Goal: Transaction & Acquisition: Purchase product/service

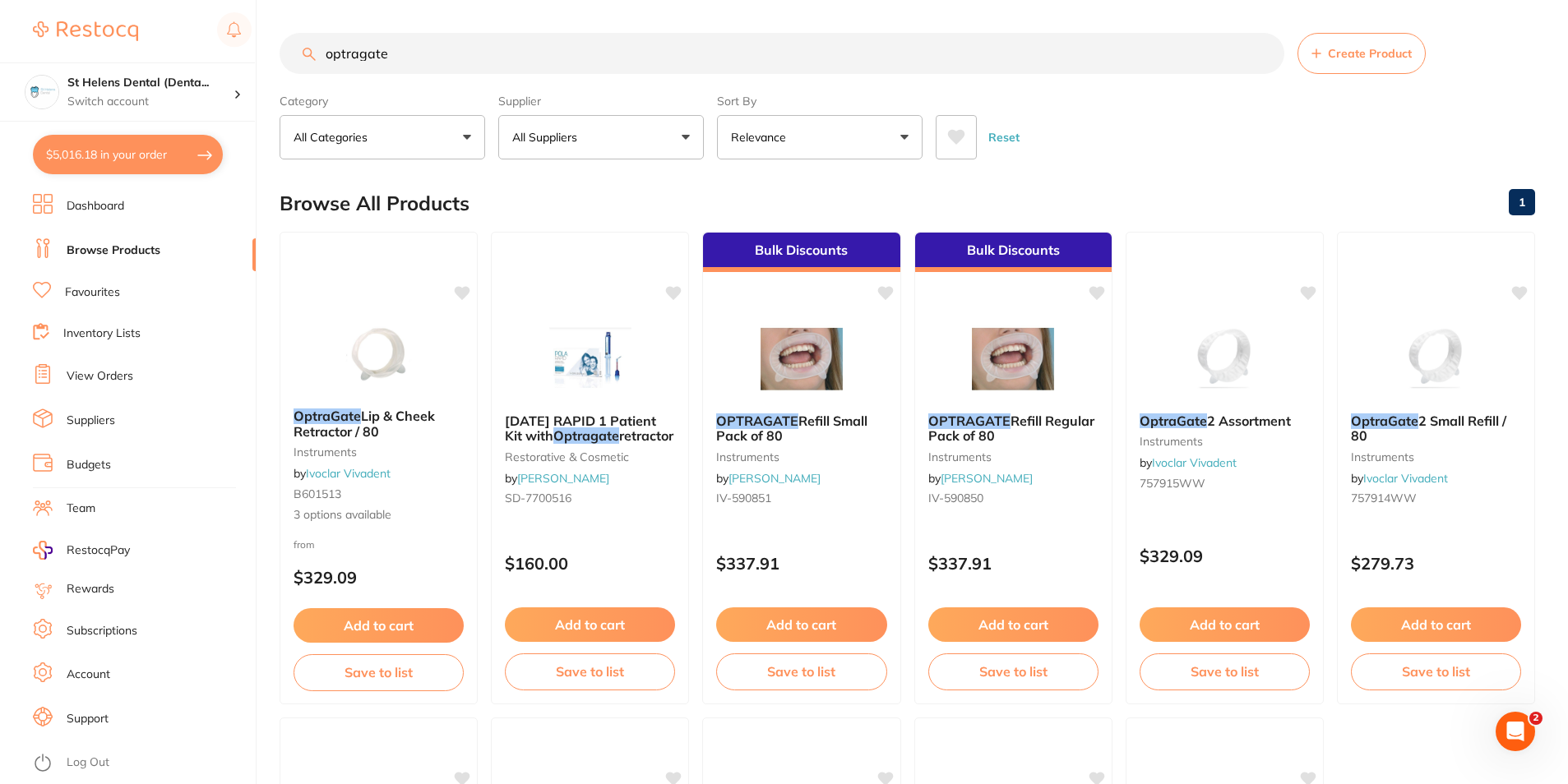
click at [84, 166] on button "$5,016.18 in your order" at bounding box center [128, 154] width 190 height 40
checkbox input "true"
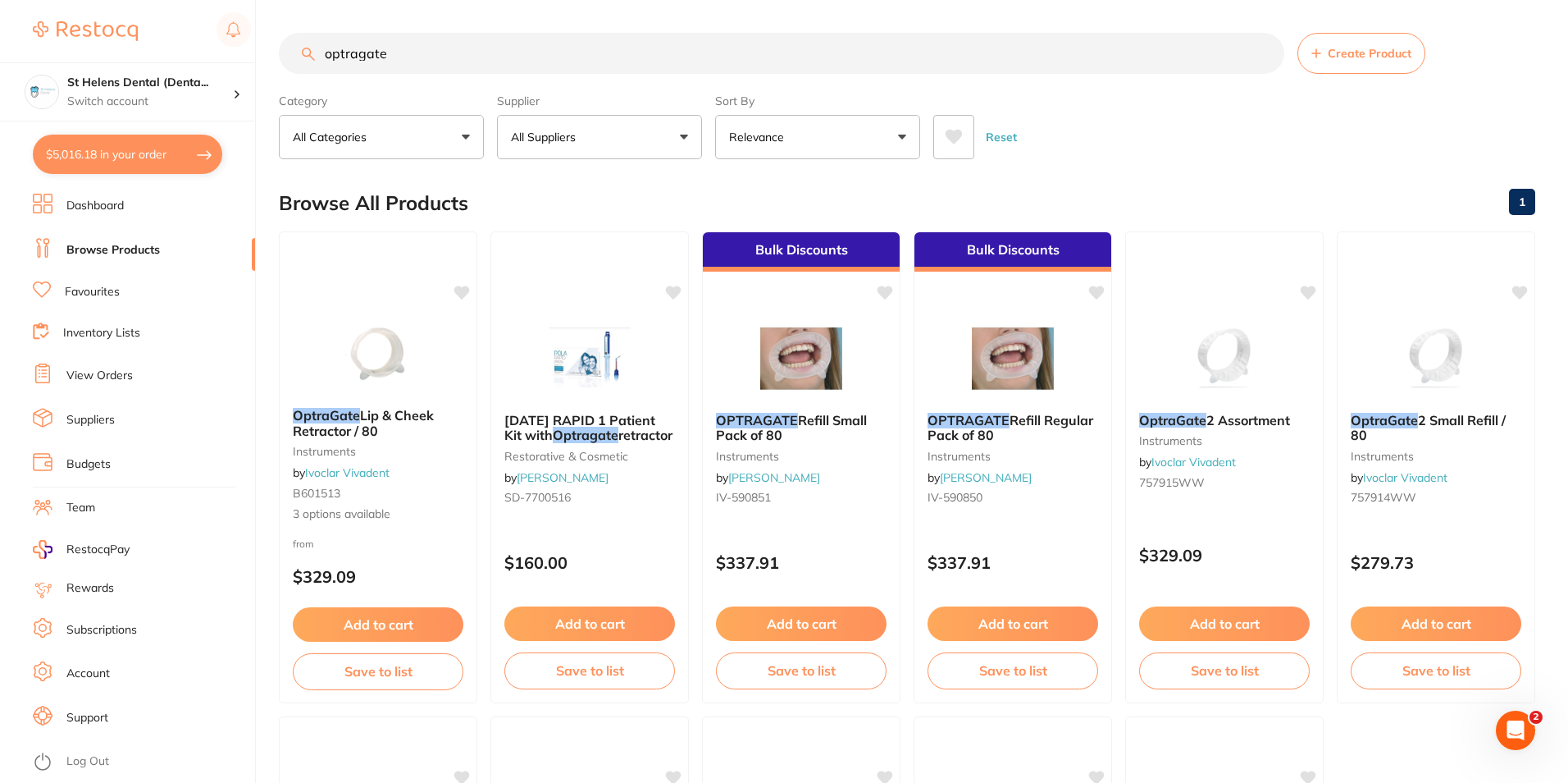
checkbox input "true"
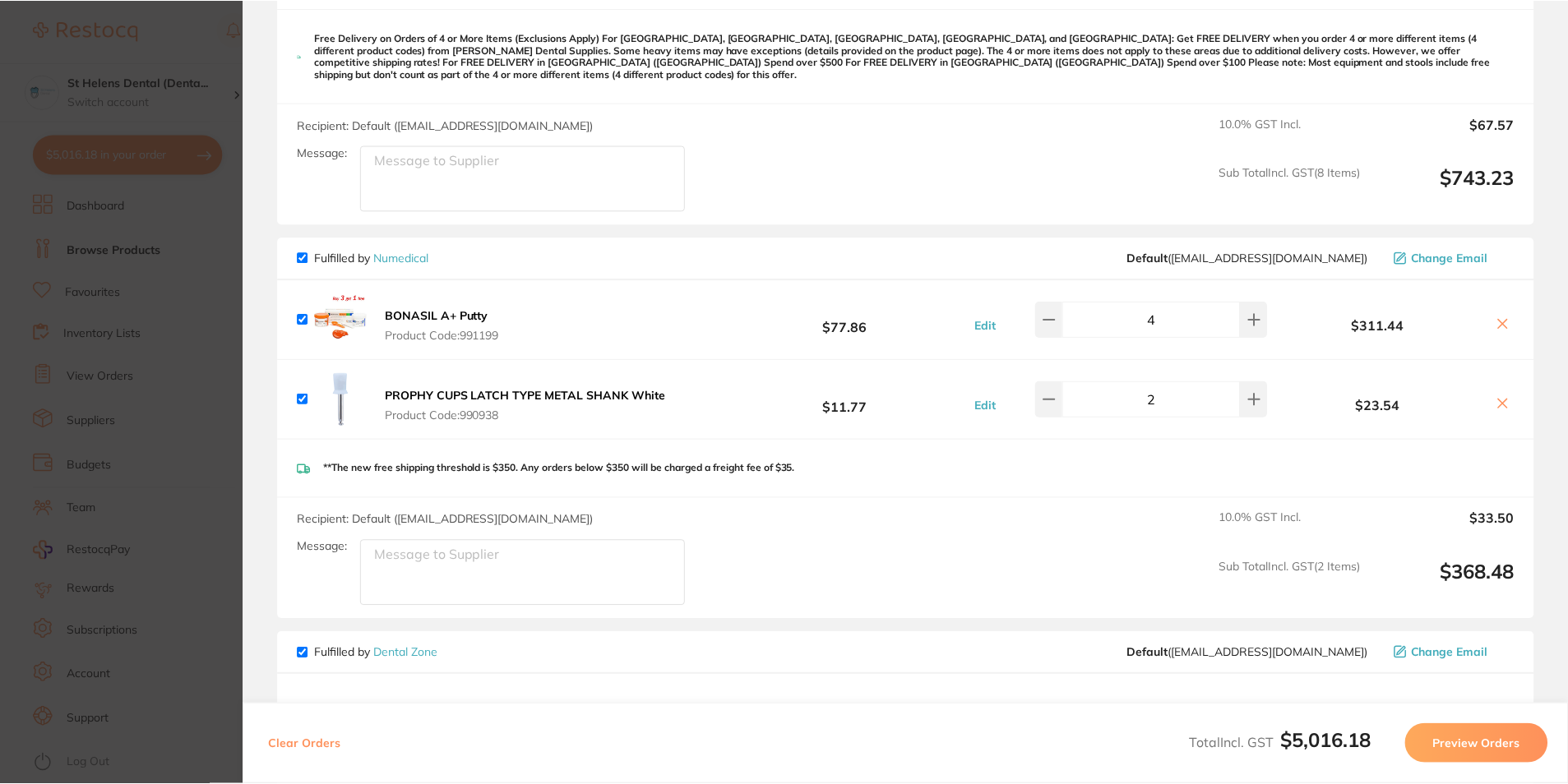
scroll to position [4288, 0]
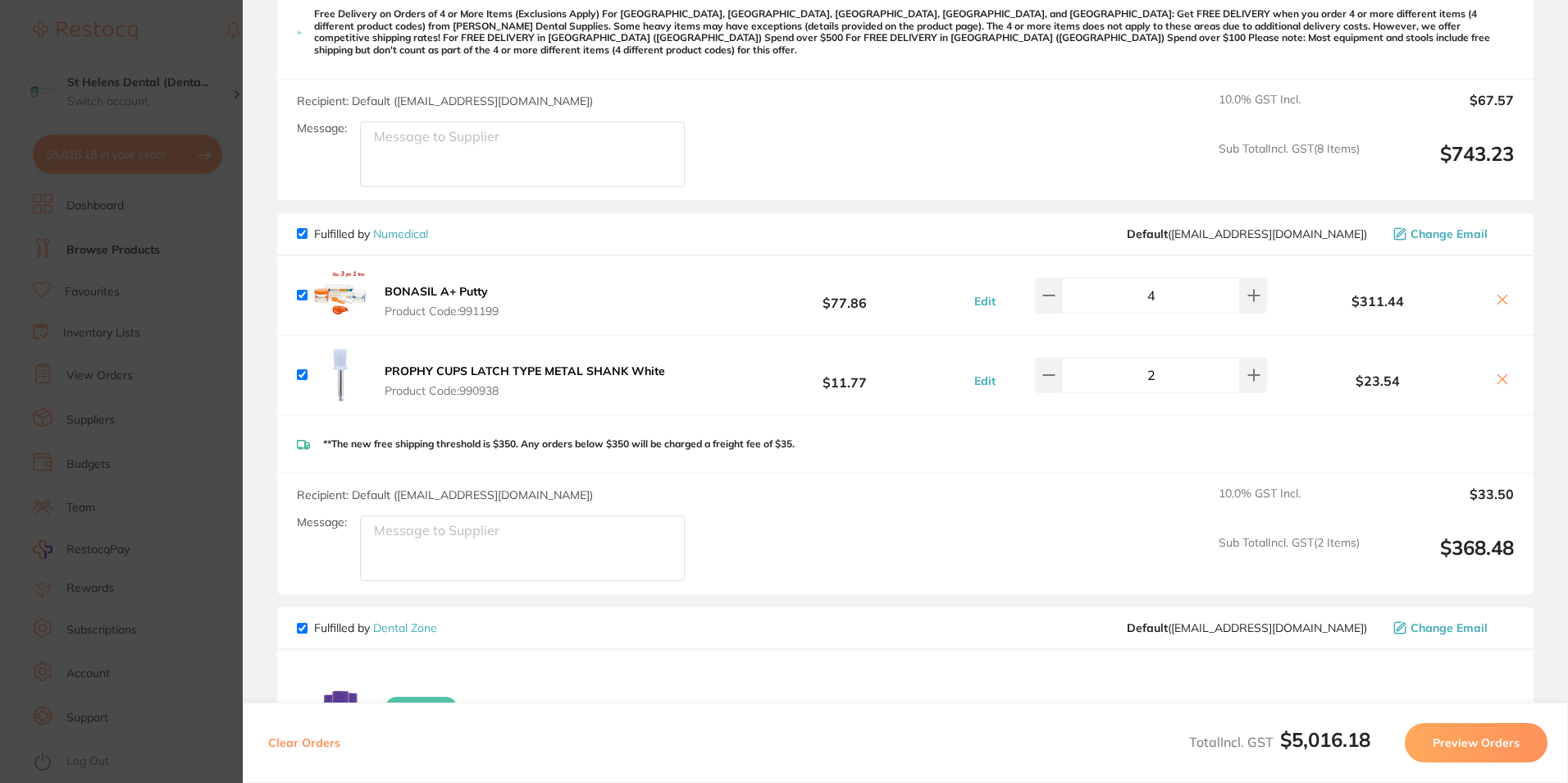
click at [395, 227] on link "Numedical" at bounding box center [400, 234] width 55 height 15
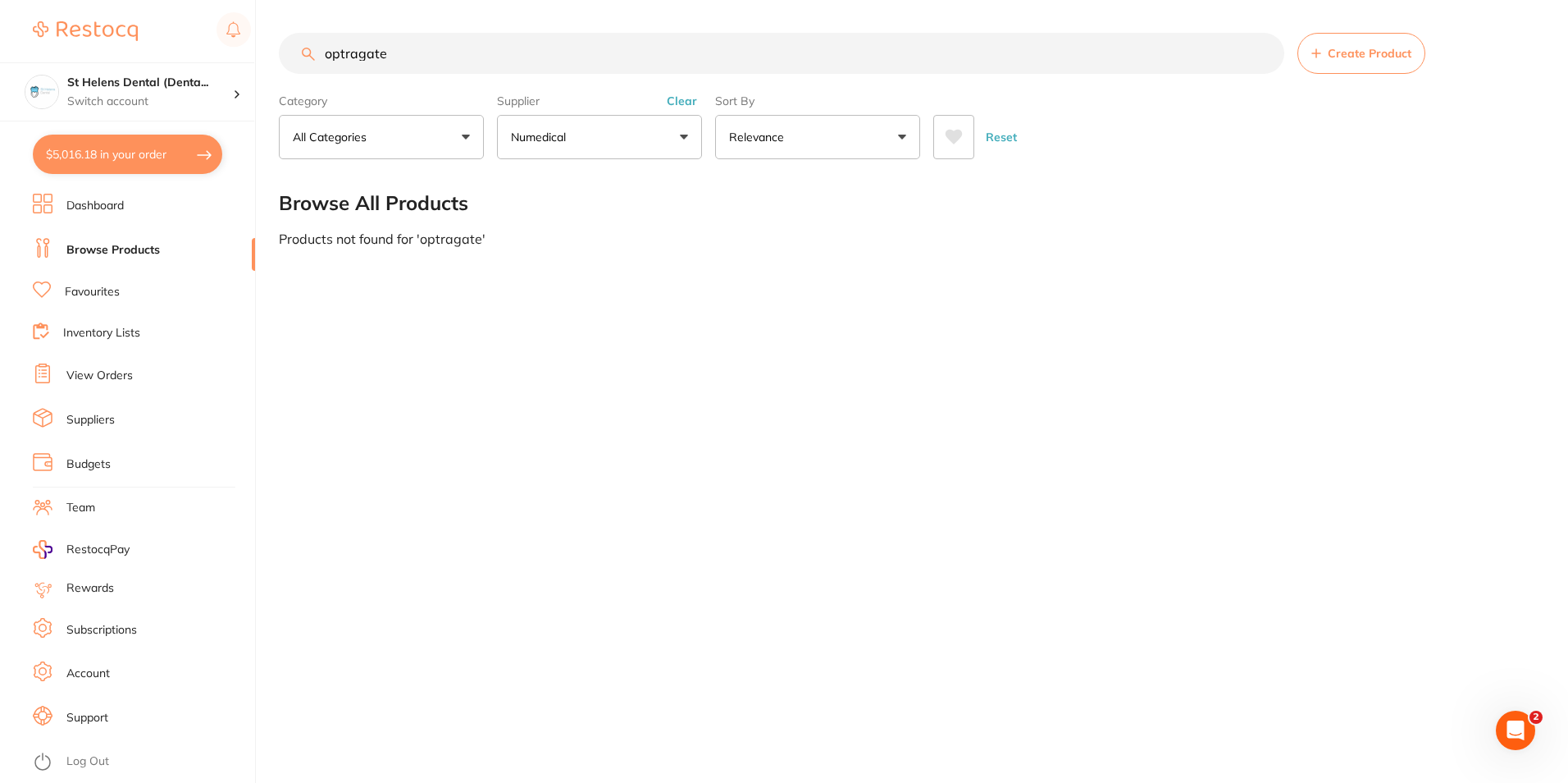
drag, startPoint x: 404, startPoint y: 51, endPoint x: 236, endPoint y: 51, distance: 168.0
click at [236, 51] on div "$5,016.18 St Helens Dental (Denta... Switch account St Helens Dental (DentalTow…" at bounding box center [784, 391] width 1568 height 783
type input "gloves"
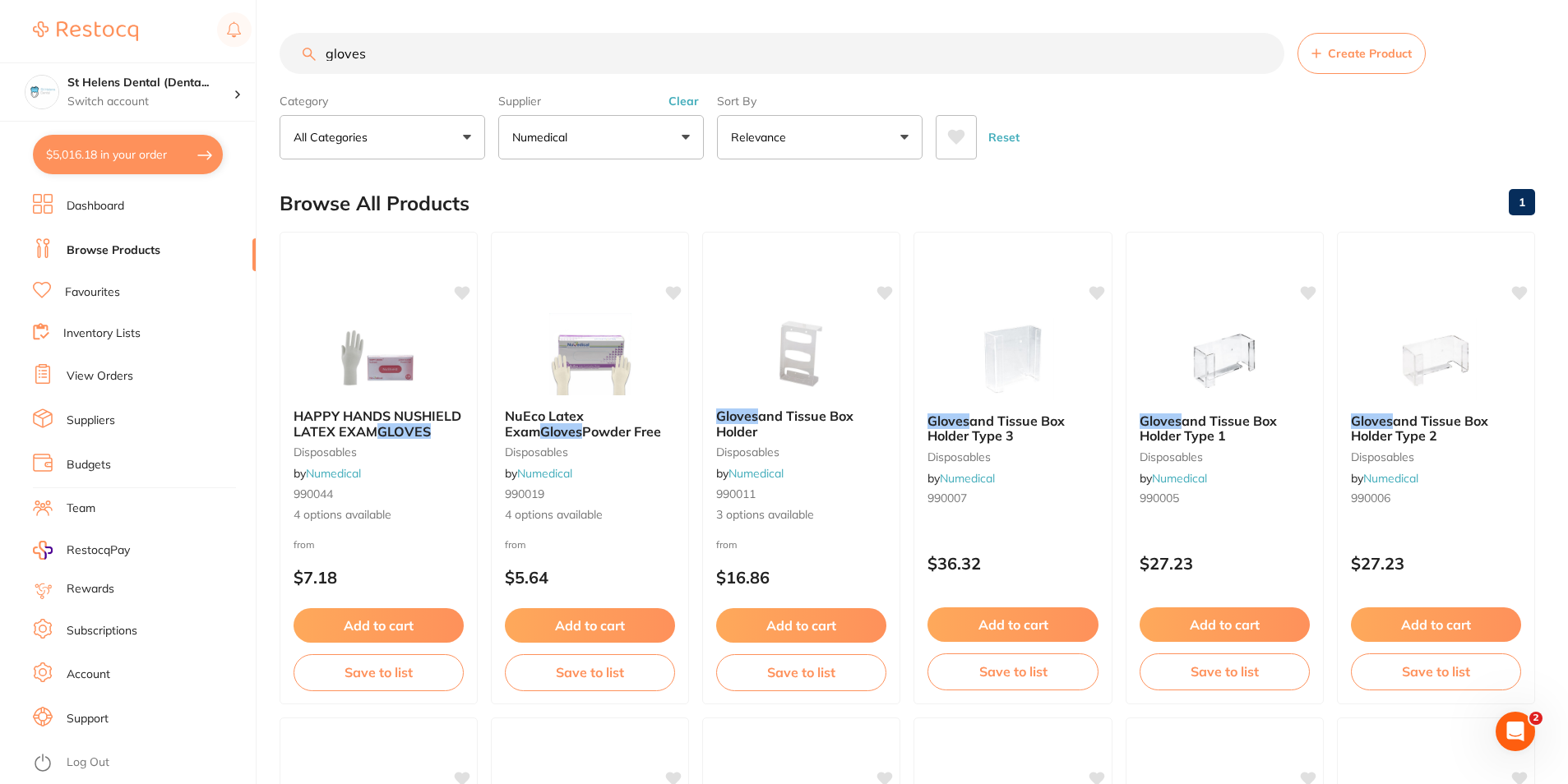
click at [615, 133] on button "Numedical" at bounding box center [601, 136] width 205 height 45
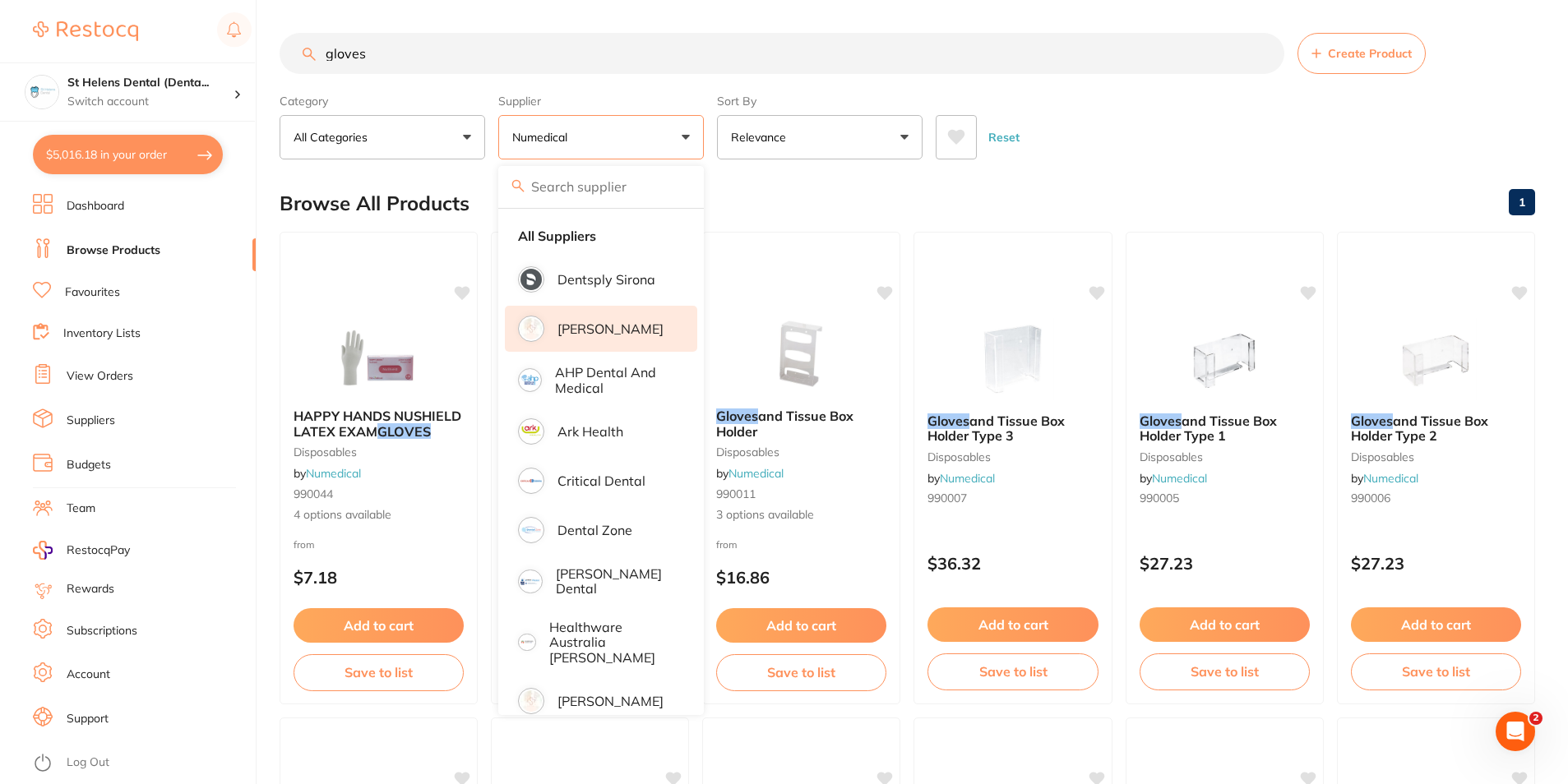
click at [607, 319] on li "[PERSON_NAME]" at bounding box center [601, 329] width 192 height 46
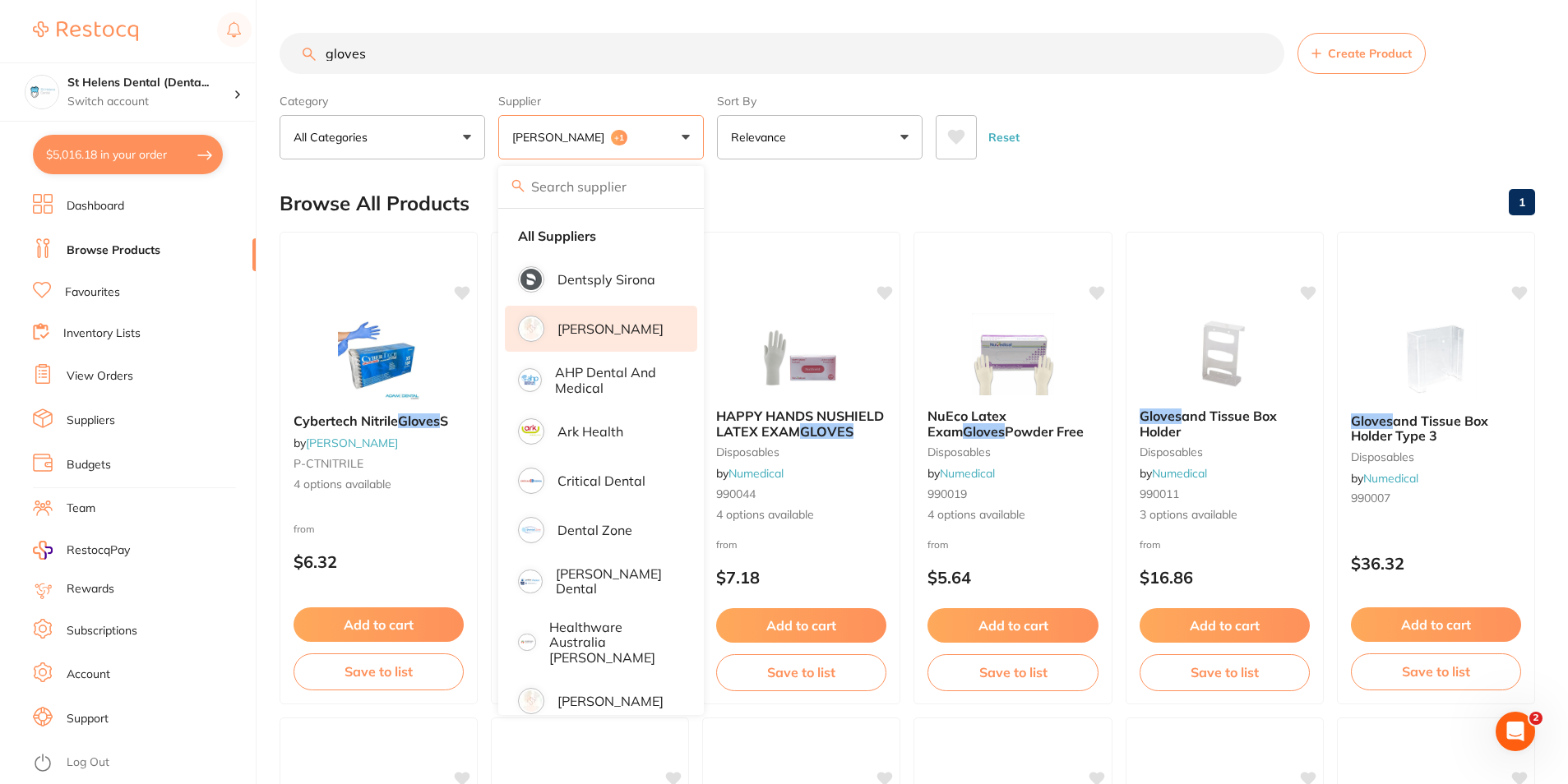
click at [828, 200] on div "Browse All Products 1" at bounding box center [907, 203] width 1256 height 55
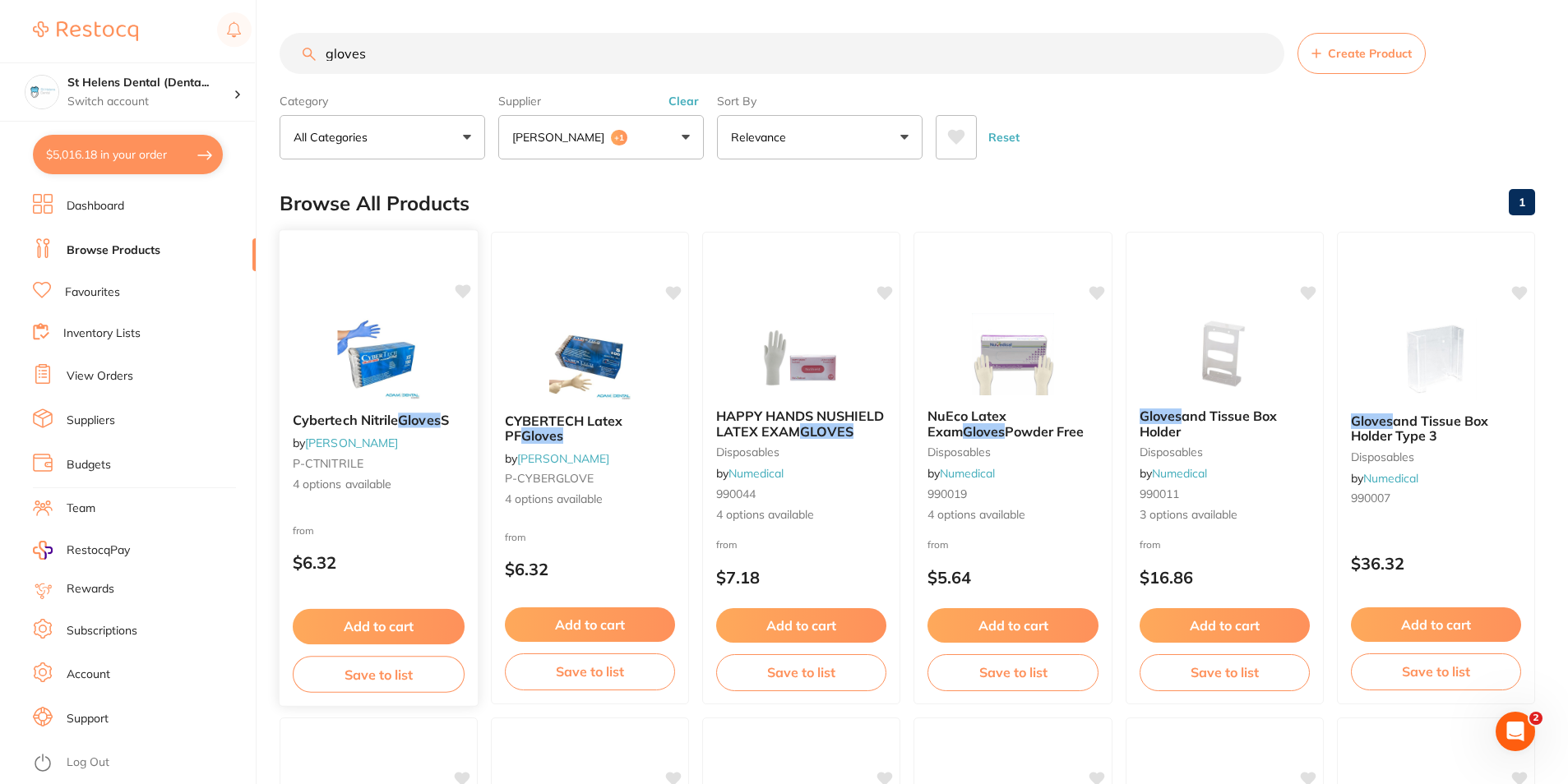
click at [362, 415] on span "Cybertech Nitrile" at bounding box center [346, 419] width 106 height 16
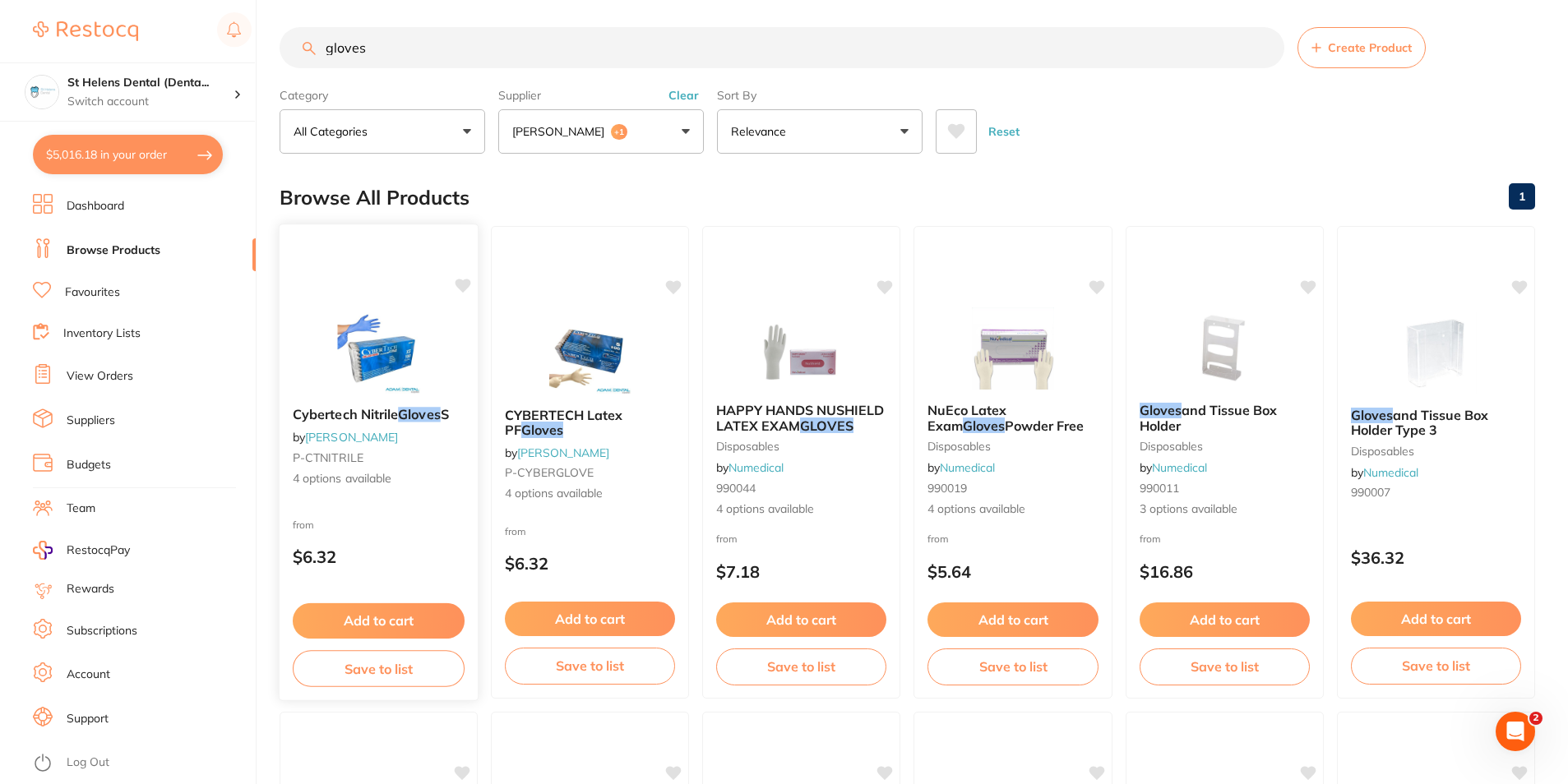
click at [360, 441] on link "[PERSON_NAME]" at bounding box center [351, 436] width 93 height 15
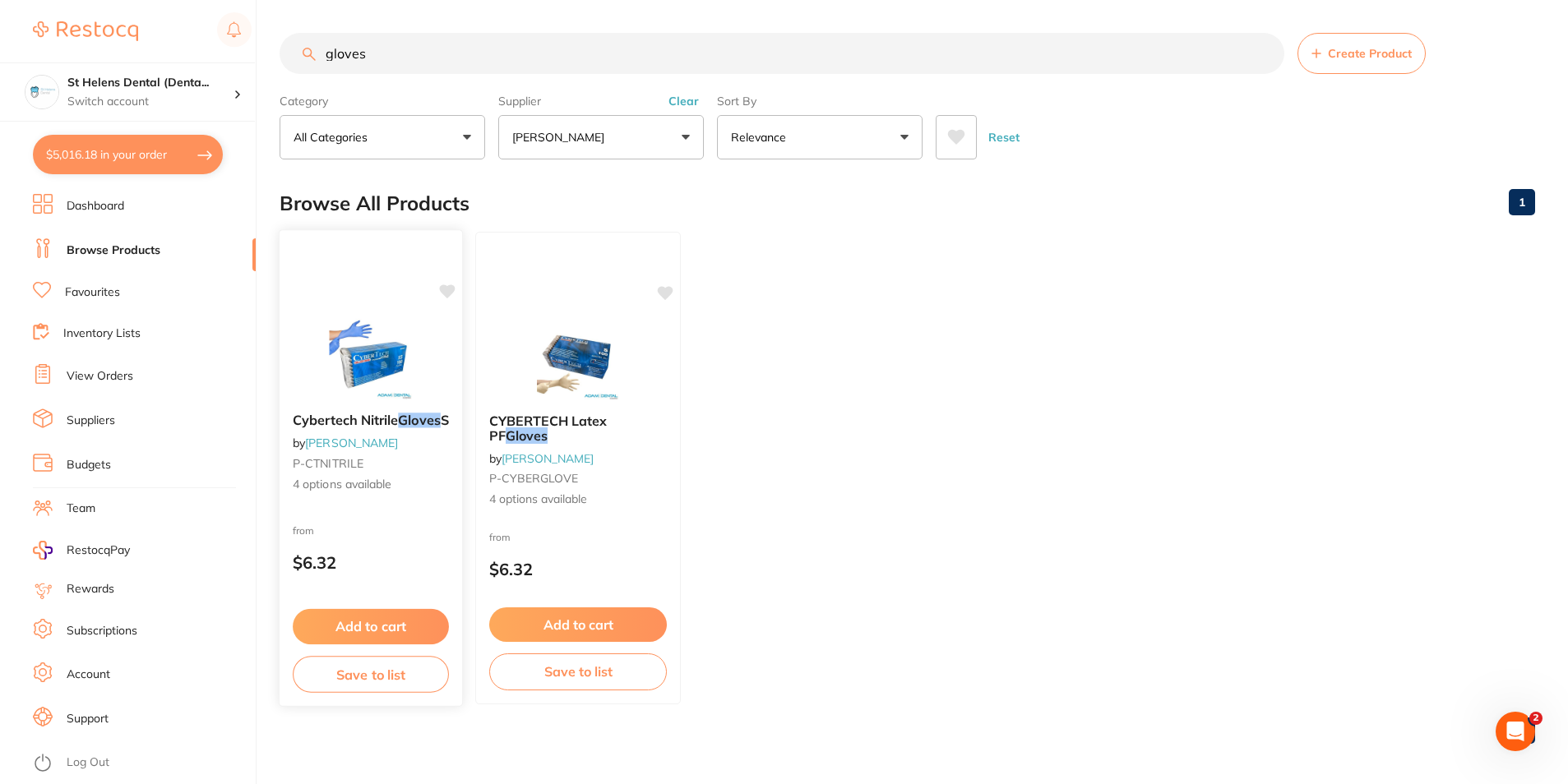
click at [370, 342] on img at bounding box center [371, 358] width 108 height 83
click at [605, 364] on img at bounding box center [577, 358] width 108 height 83
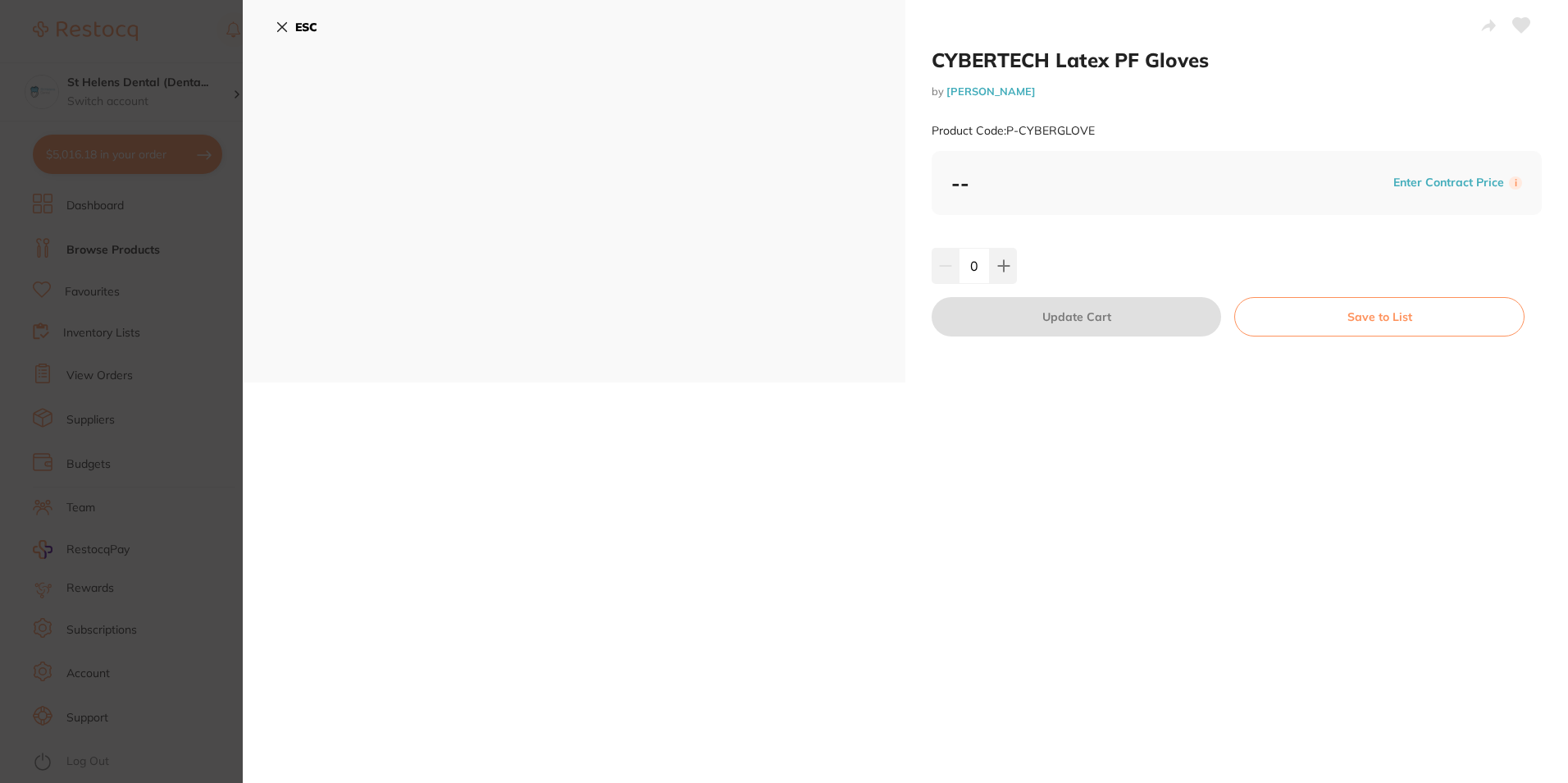
click at [175, 346] on section "CYBERTECH Latex PF Gloves by [PERSON_NAME] Product Code: P-CYBERGLOVE ESC CYBER…" at bounding box center [784, 391] width 1568 height 783
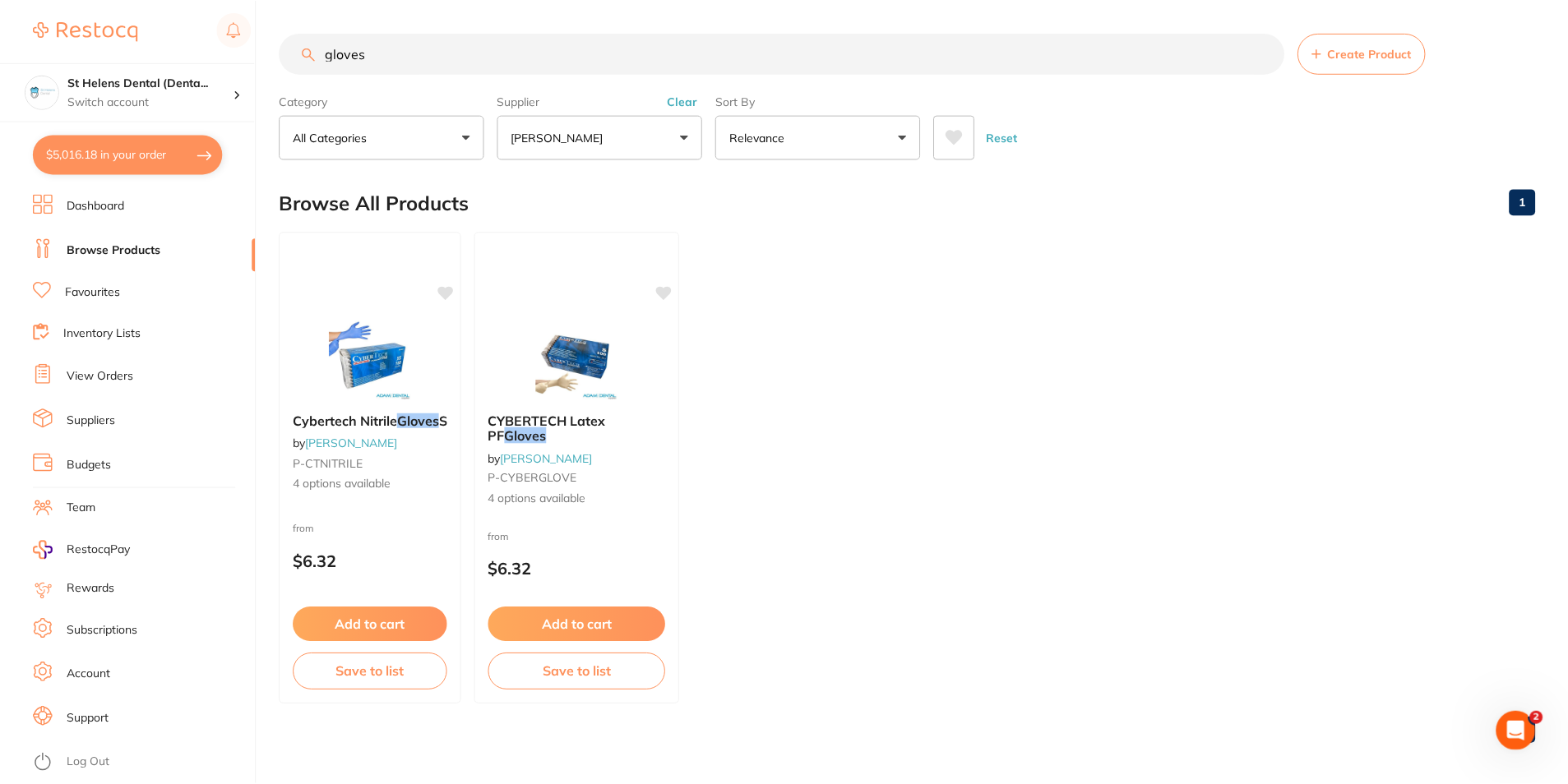
scroll to position [6, 0]
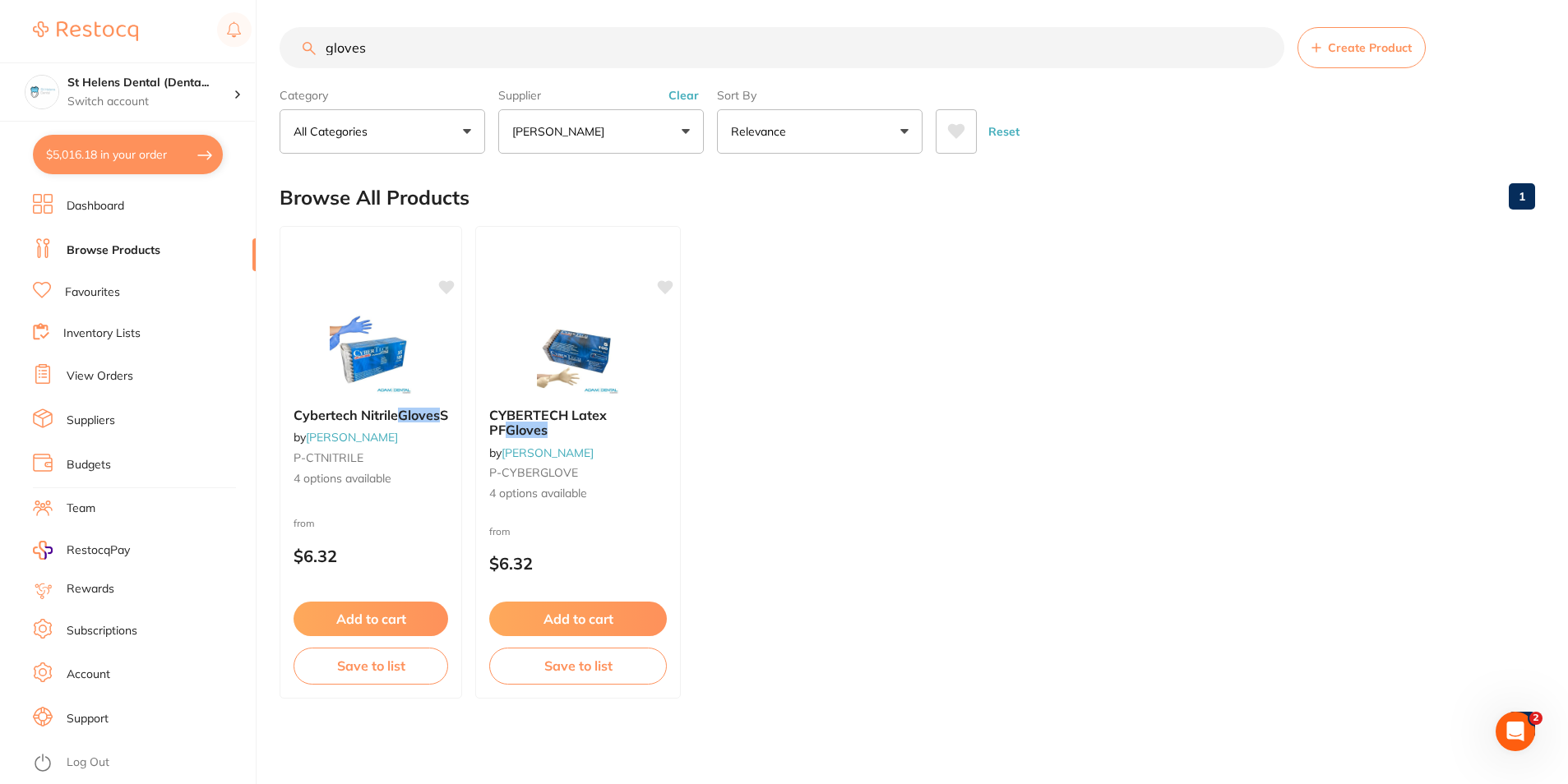
click at [157, 162] on button "$5,016.18 in your order" at bounding box center [128, 154] width 190 height 40
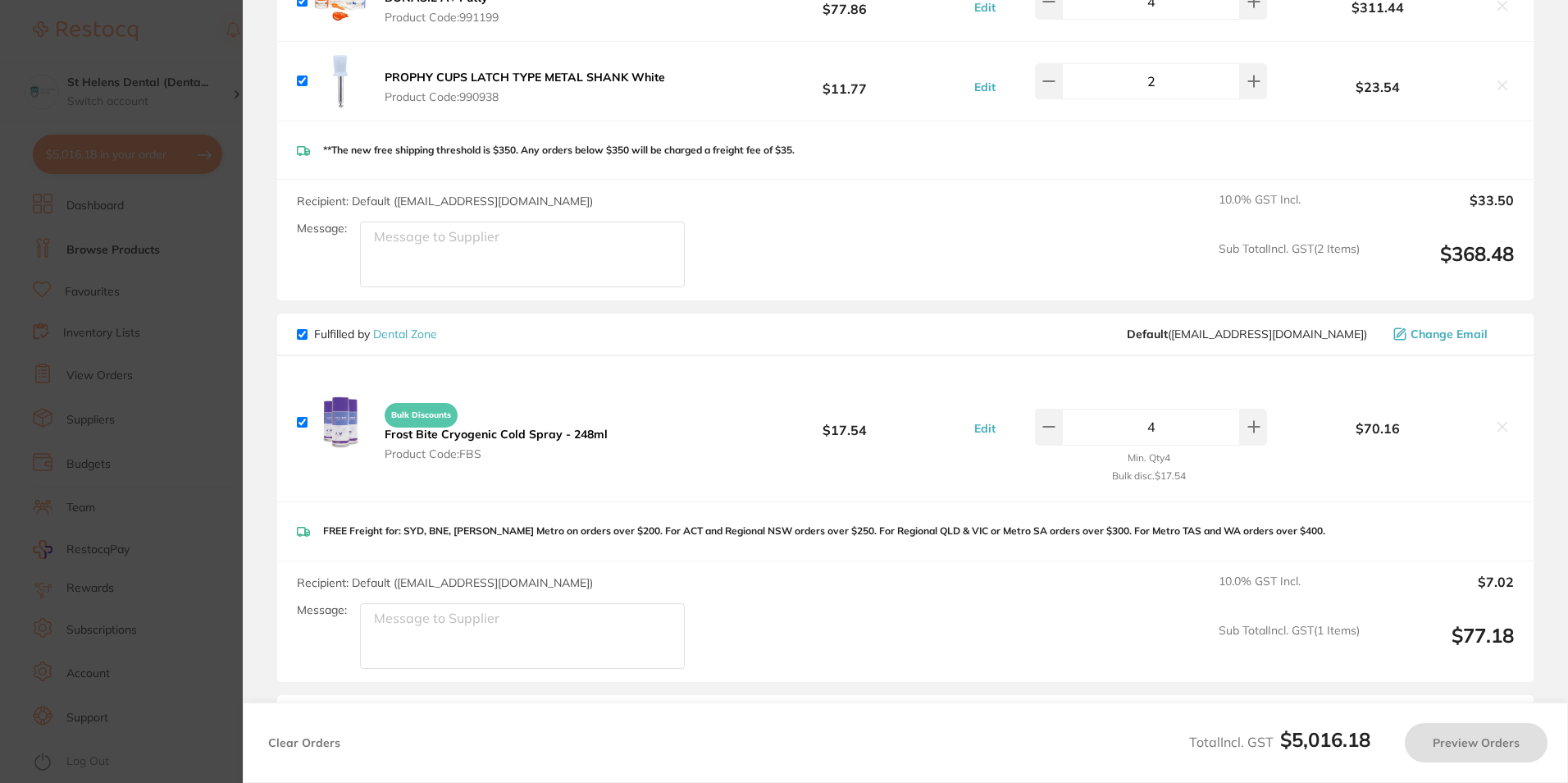
scroll to position [4575, 0]
click at [1498, 421] on icon at bounding box center [1502, 427] width 13 height 13
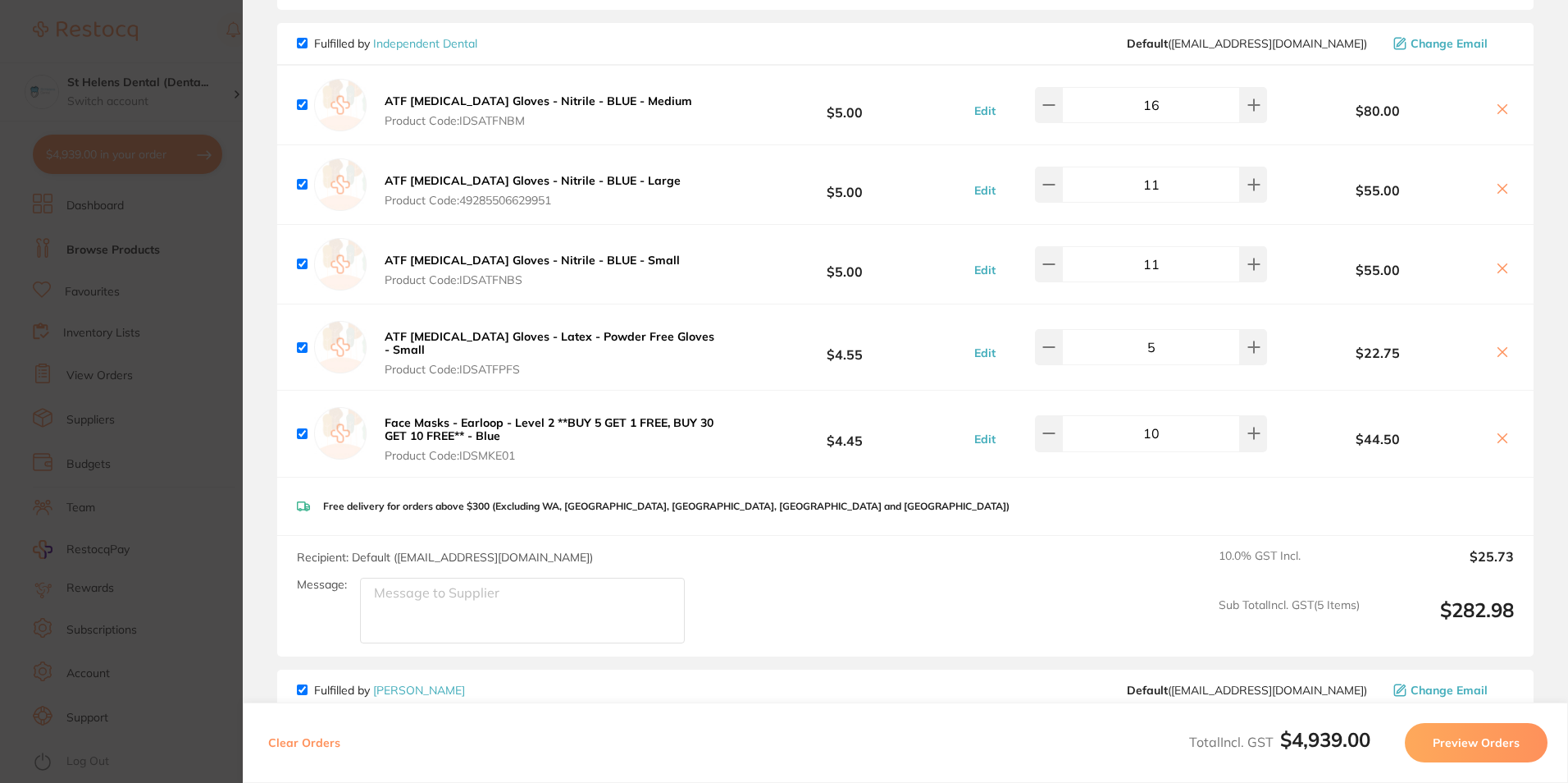
scroll to position [2635, 0]
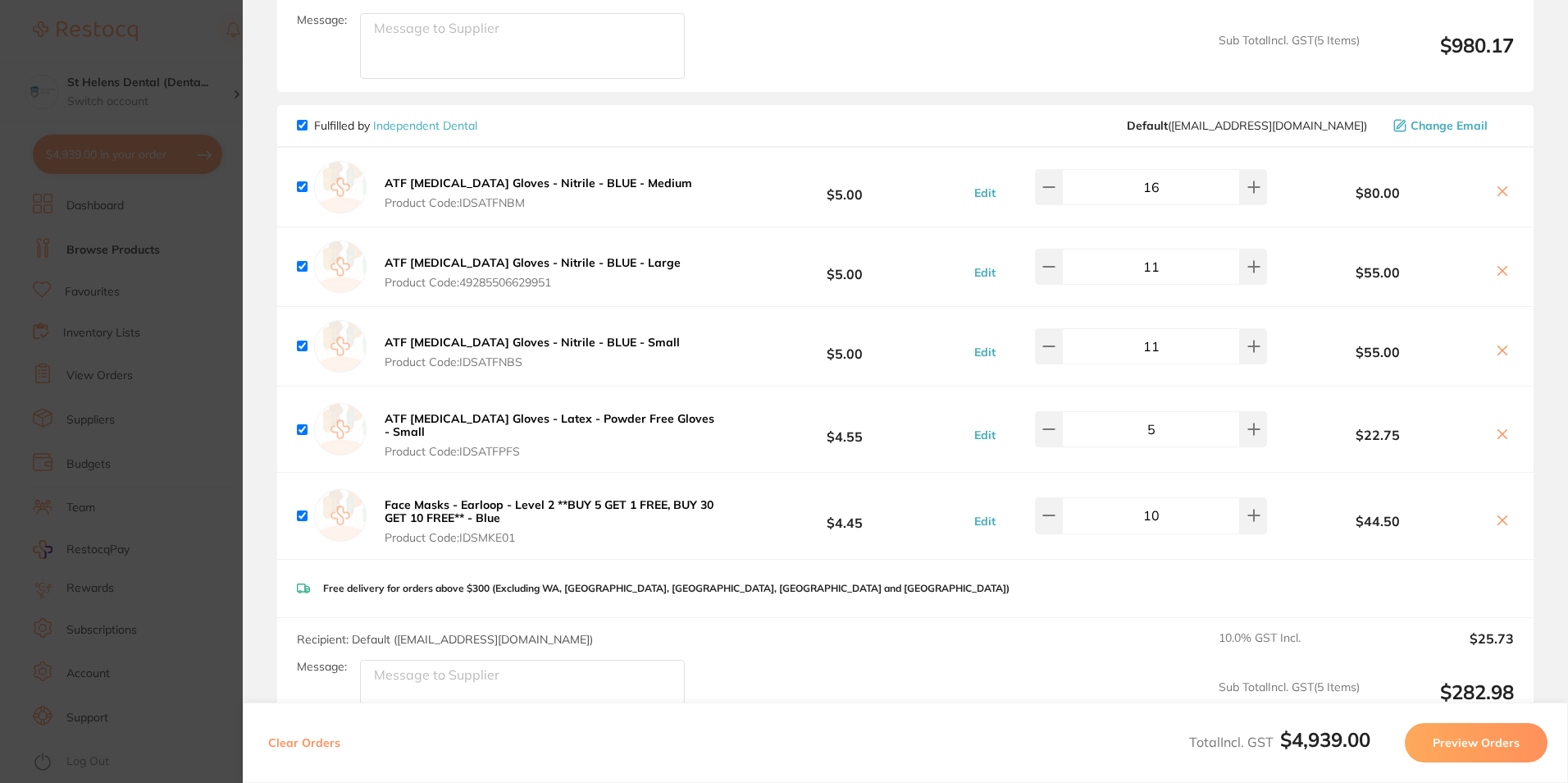
click at [1506, 185] on button at bounding box center [1502, 192] width 23 height 17
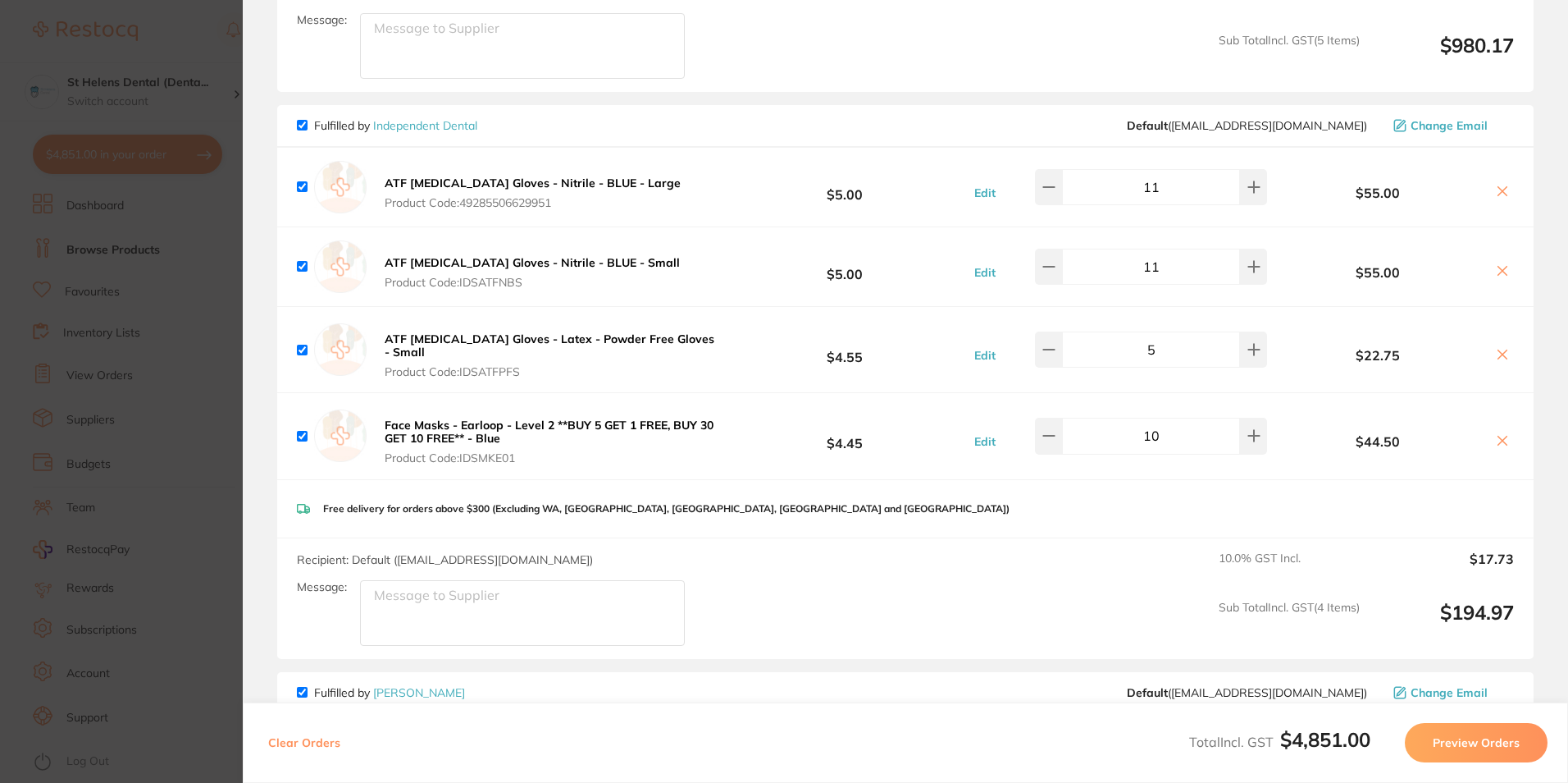
click at [1506, 185] on button at bounding box center [1502, 192] width 23 height 17
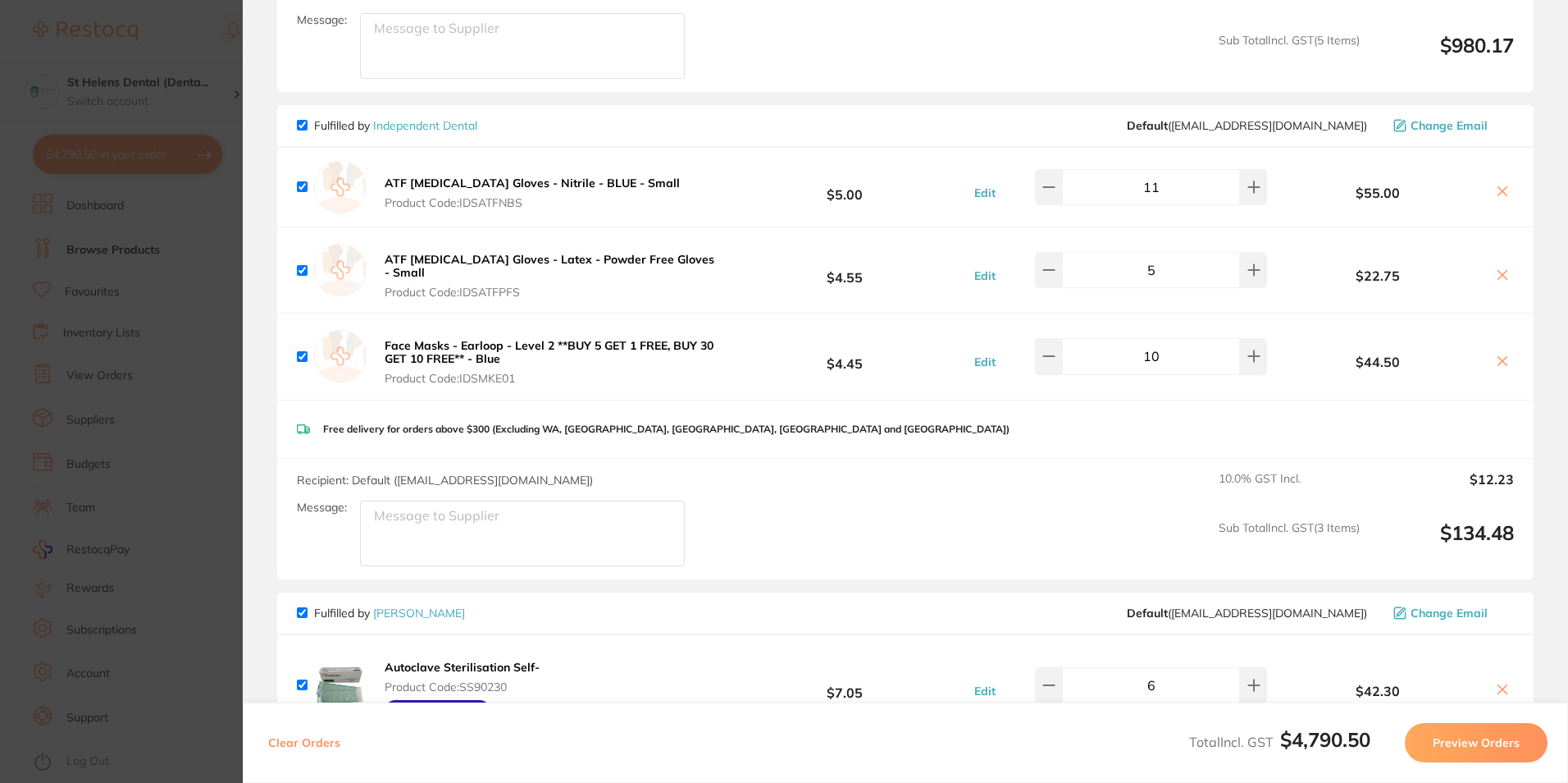
click at [1498, 189] on icon at bounding box center [1502, 191] width 13 height 13
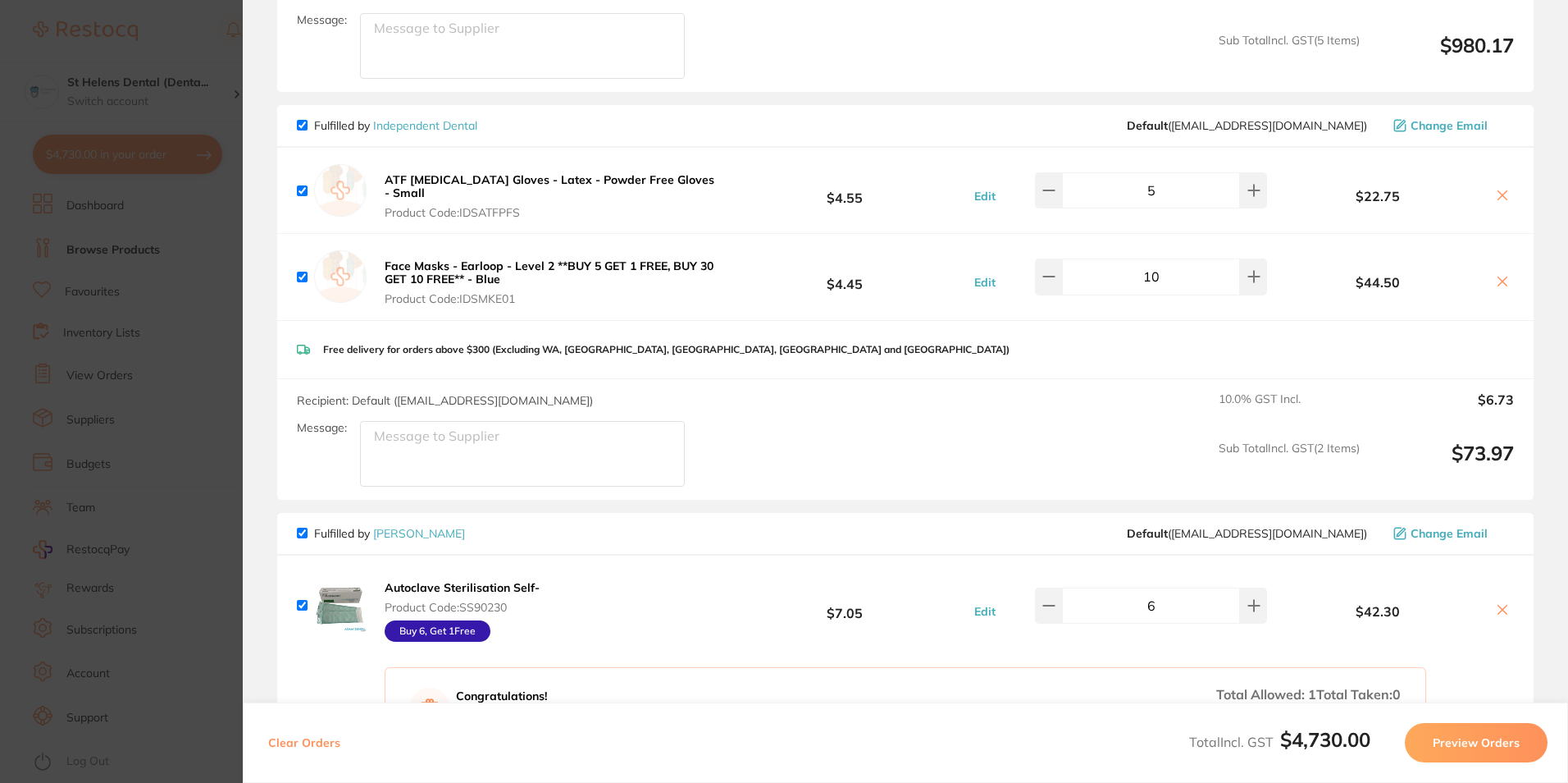
click at [1498, 190] on icon at bounding box center [1502, 194] width 9 height 9
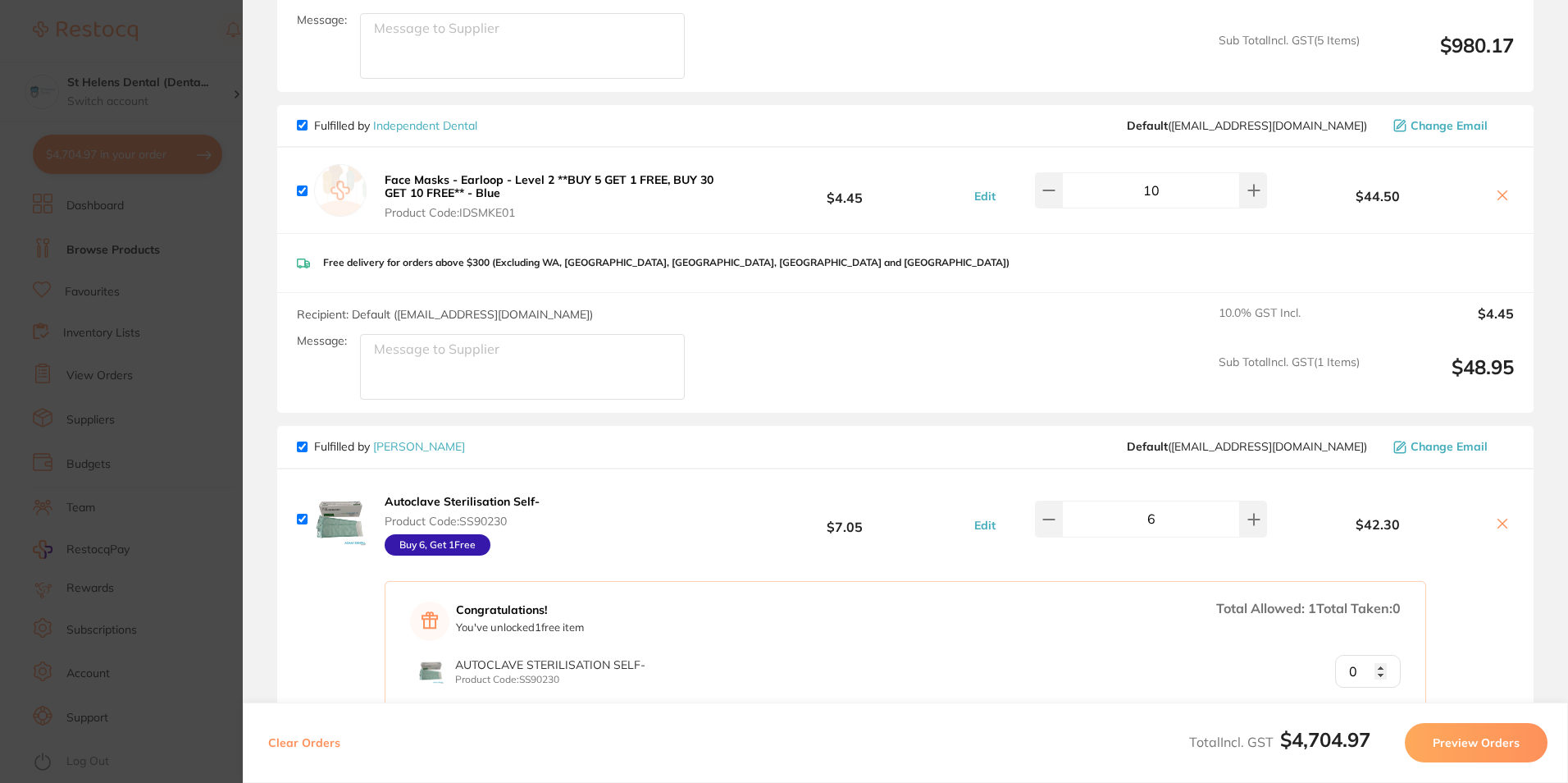
click at [1498, 190] on icon at bounding box center [1502, 194] width 9 height 9
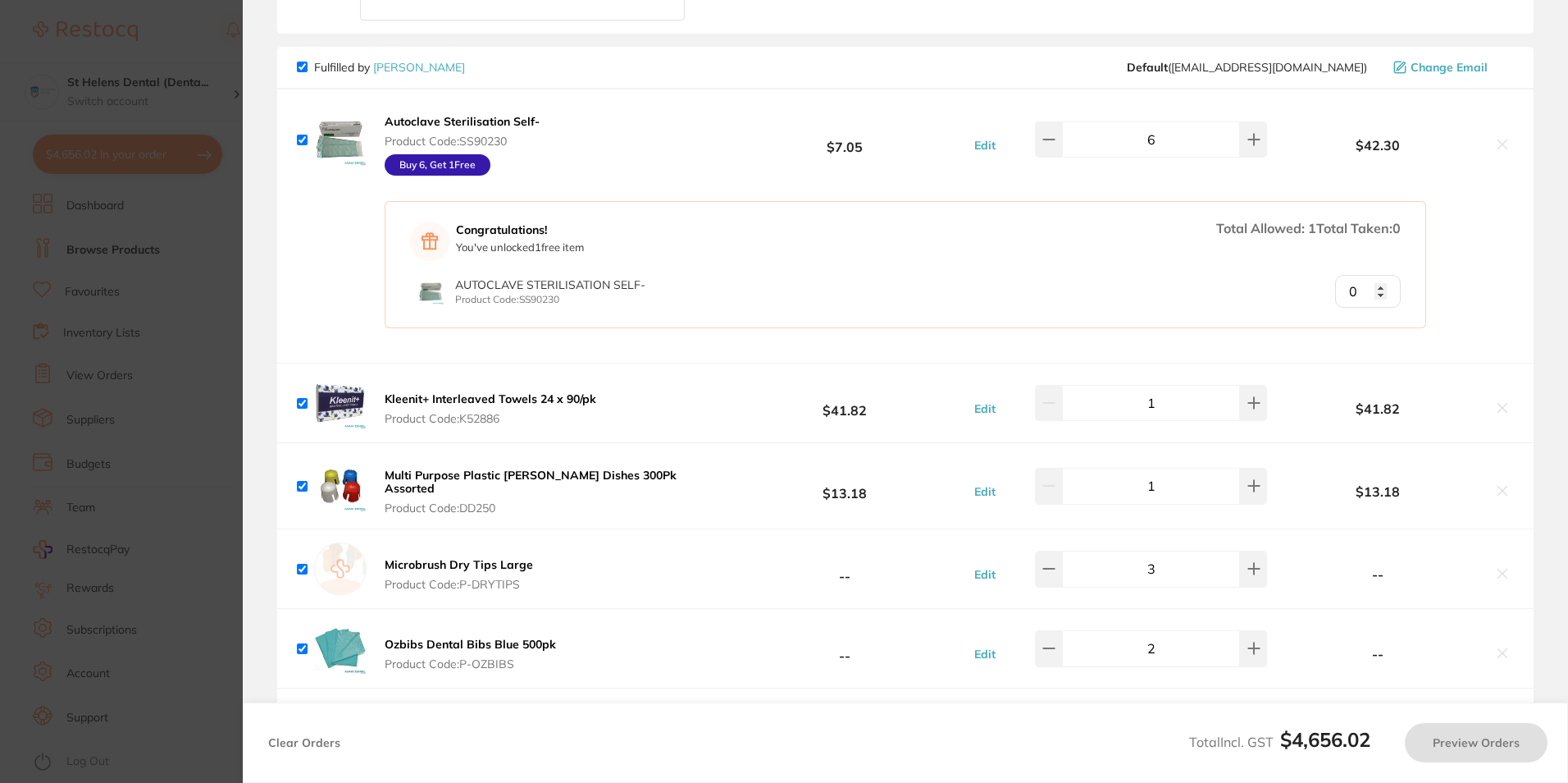
scroll to position [2717, 0]
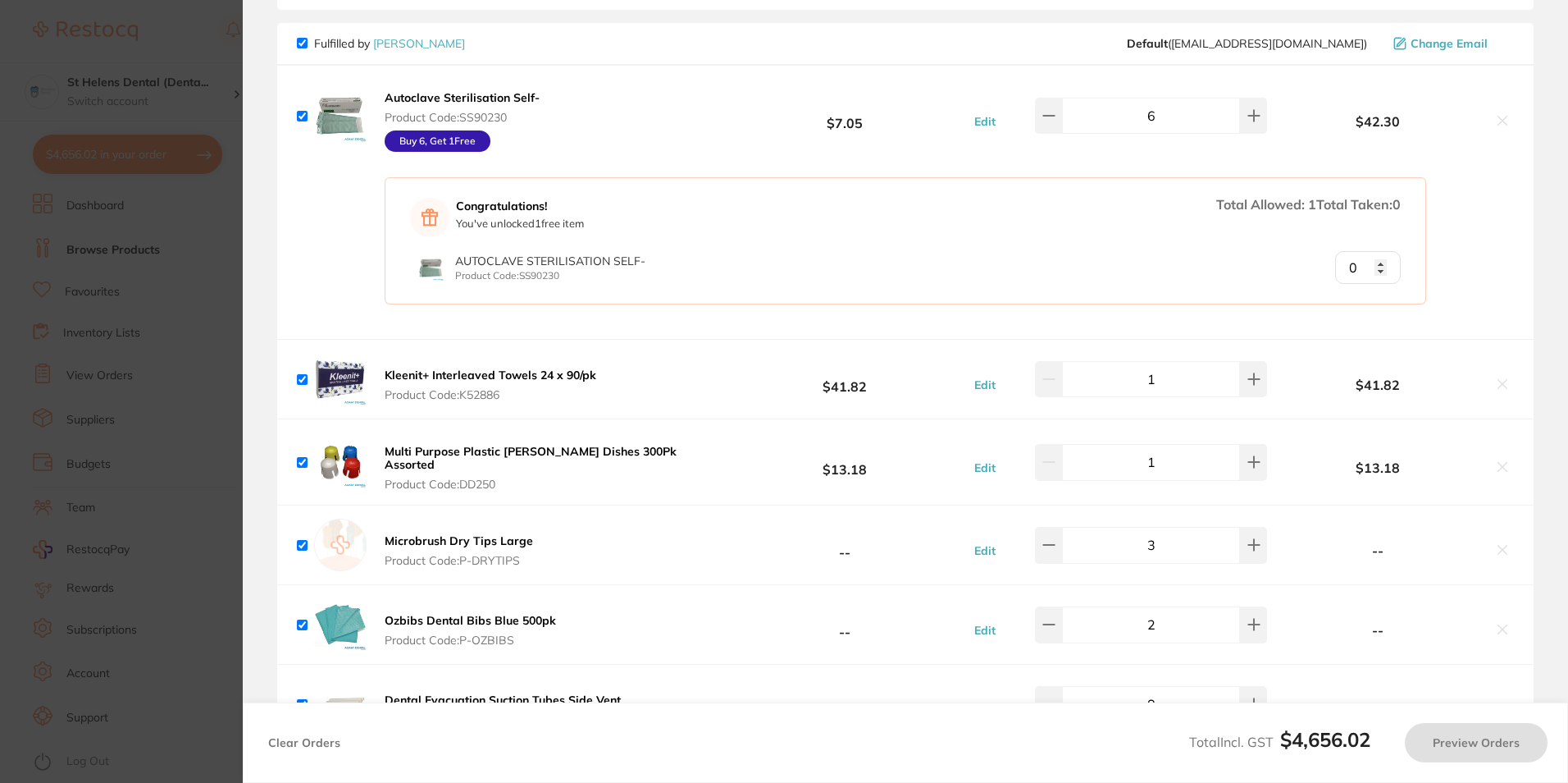
checkbox input "true"
click at [1375, 256] on input "1" at bounding box center [1368, 267] width 66 height 33
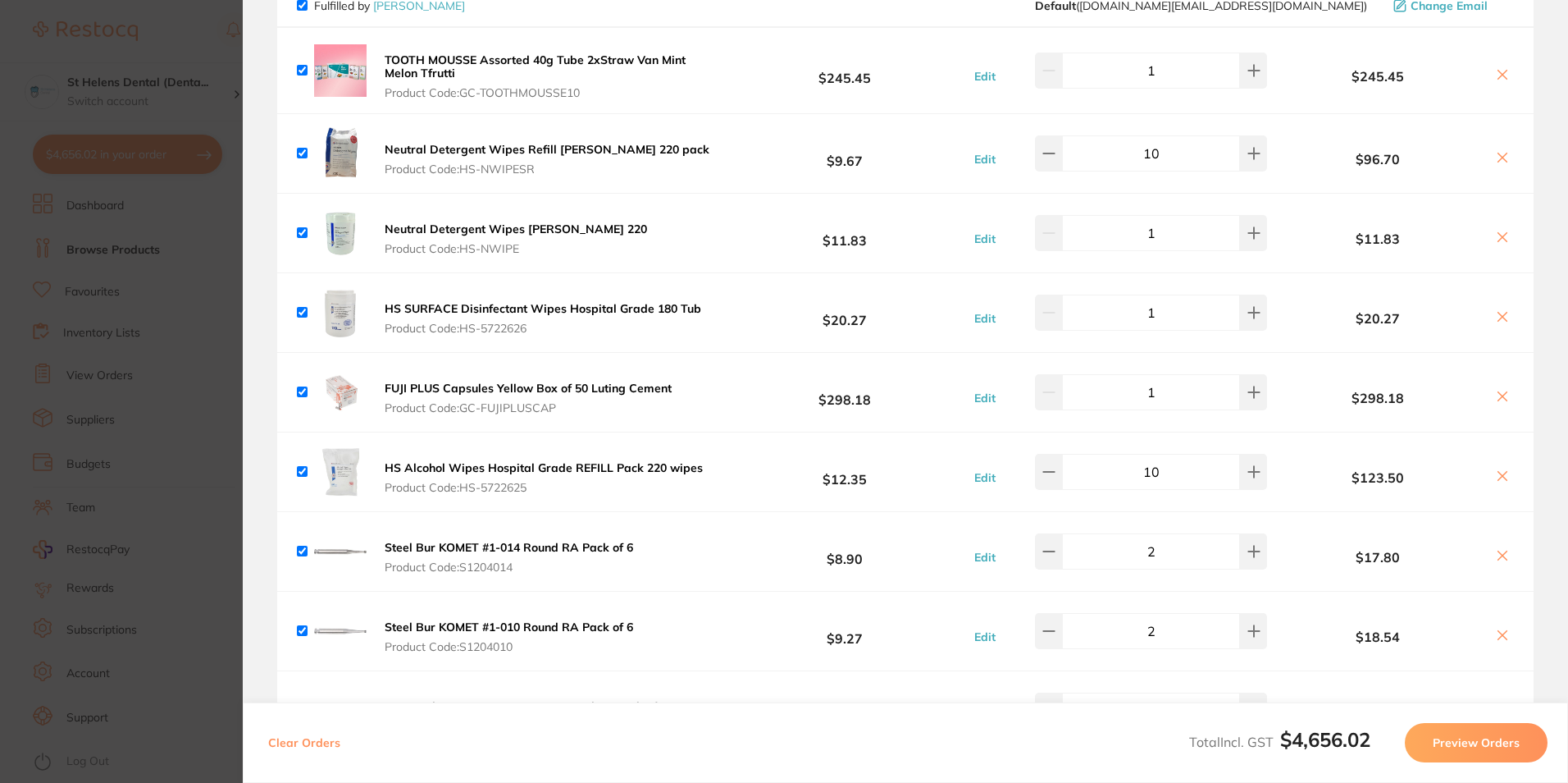
scroll to position [172, 0]
type input "0"
